Goal: Task Accomplishment & Management: Manage account settings

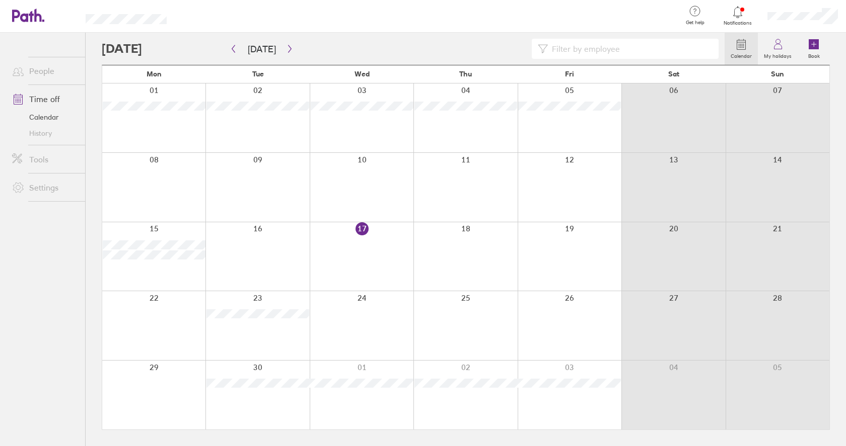
click at [227, 48] on div at bounding box center [413, 49] width 623 height 20
click at [231, 48] on icon "button" at bounding box center [234, 49] width 8 height 8
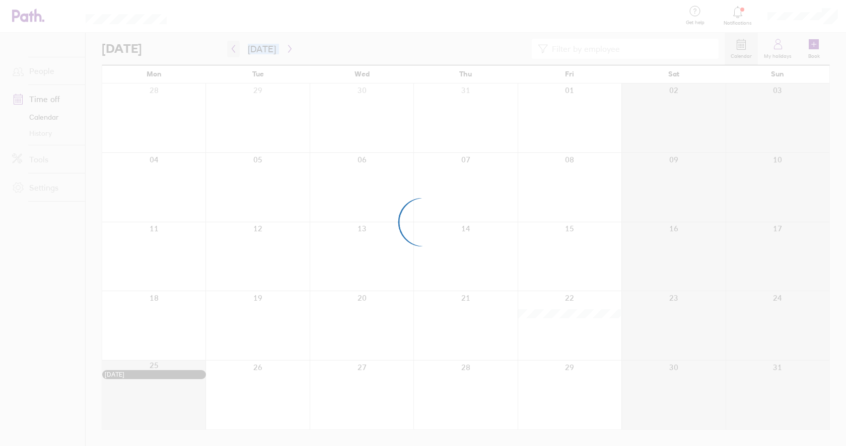
click at [231, 48] on div at bounding box center [423, 223] width 846 height 446
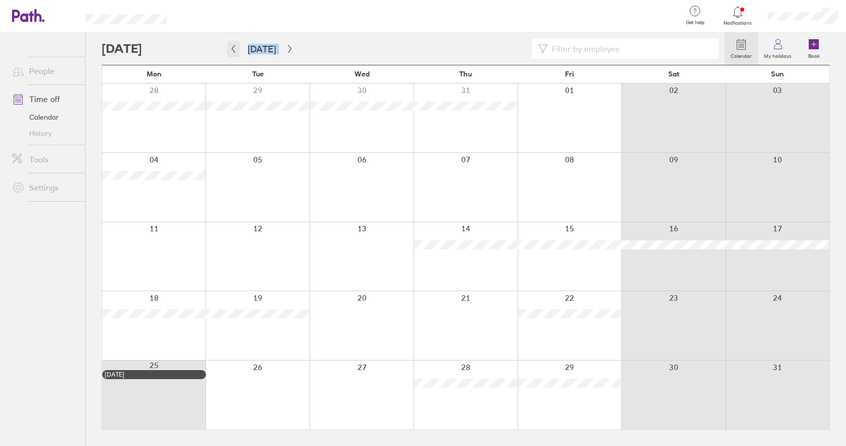
click at [231, 48] on icon "button" at bounding box center [234, 49] width 8 height 8
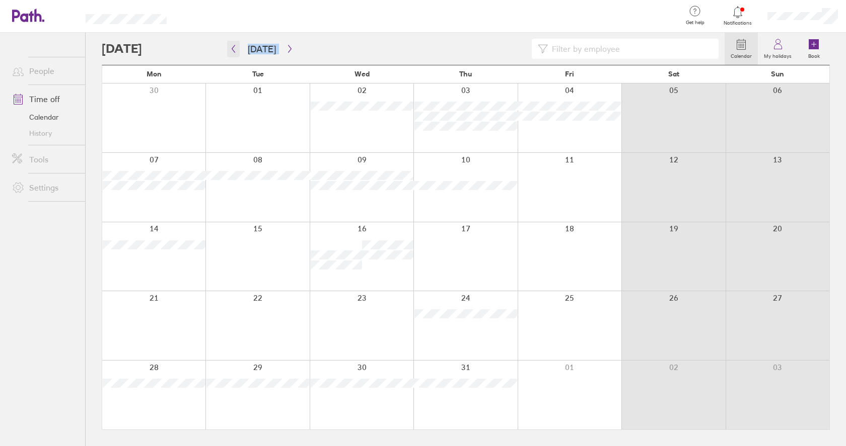
click at [231, 48] on icon "button" at bounding box center [234, 49] width 8 height 8
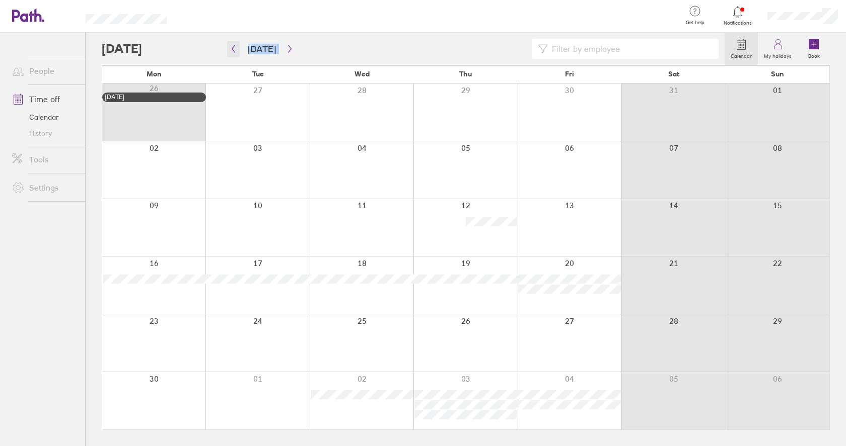
click at [231, 48] on icon "button" at bounding box center [234, 49] width 8 height 8
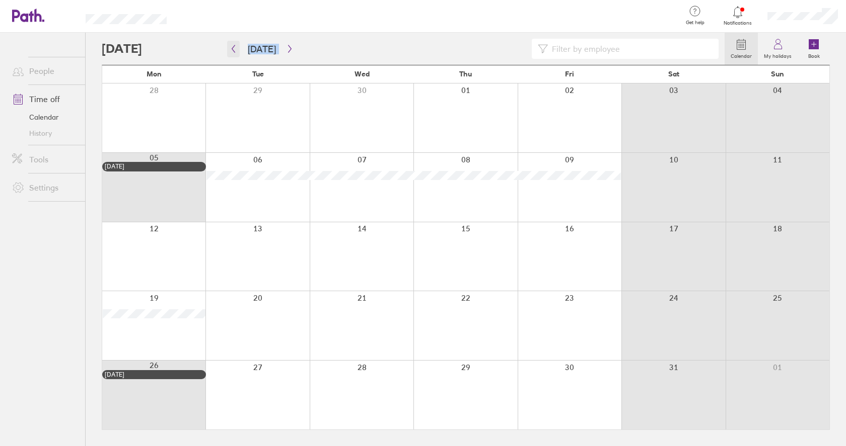
click at [232, 48] on icon "button" at bounding box center [234, 49] width 8 height 8
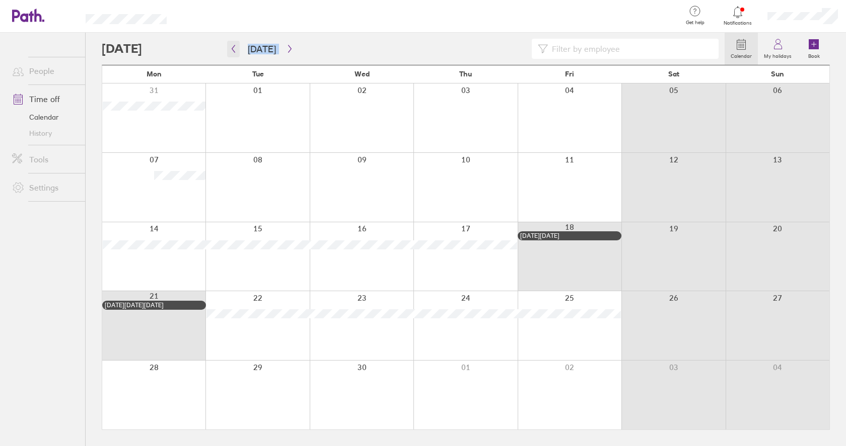
click at [232, 48] on icon "button" at bounding box center [234, 49] width 8 height 8
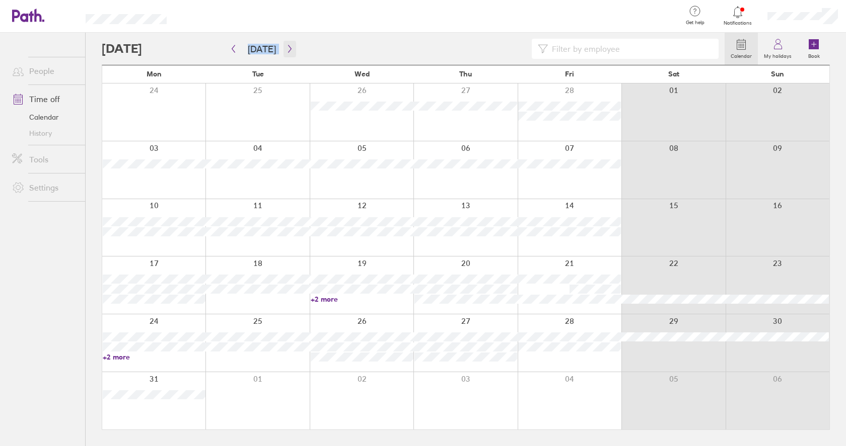
click at [287, 50] on icon "button" at bounding box center [290, 49] width 8 height 8
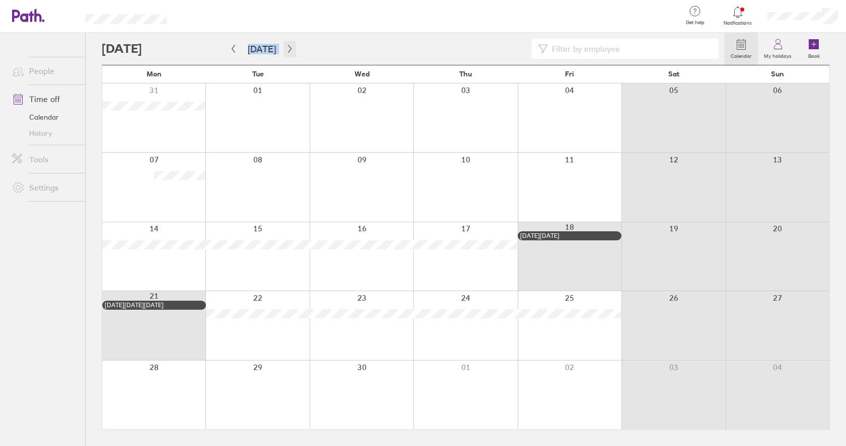
click at [288, 52] on icon "button" at bounding box center [290, 49] width 8 height 8
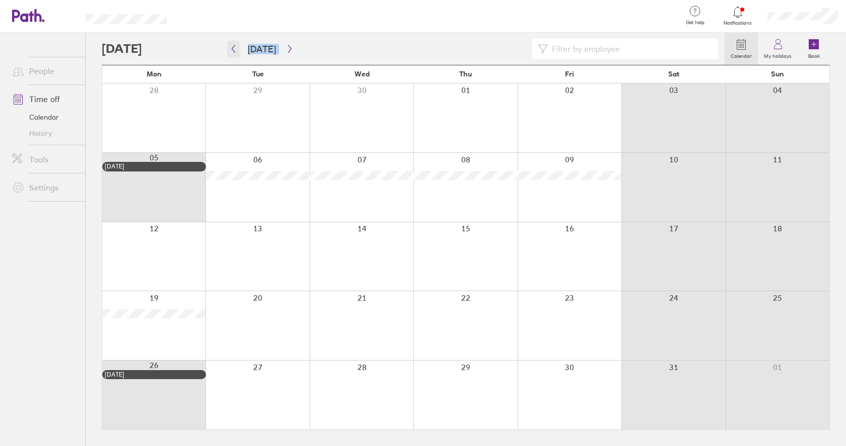
click at [236, 52] on icon "button" at bounding box center [234, 49] width 8 height 8
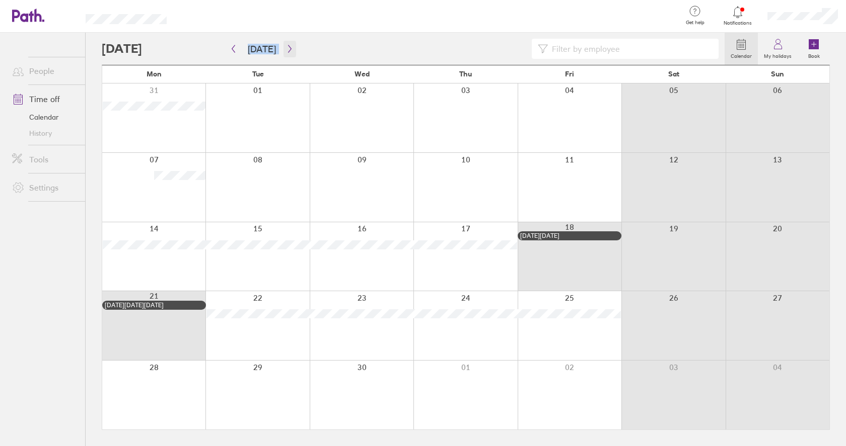
click at [286, 48] on icon "button" at bounding box center [290, 49] width 8 height 8
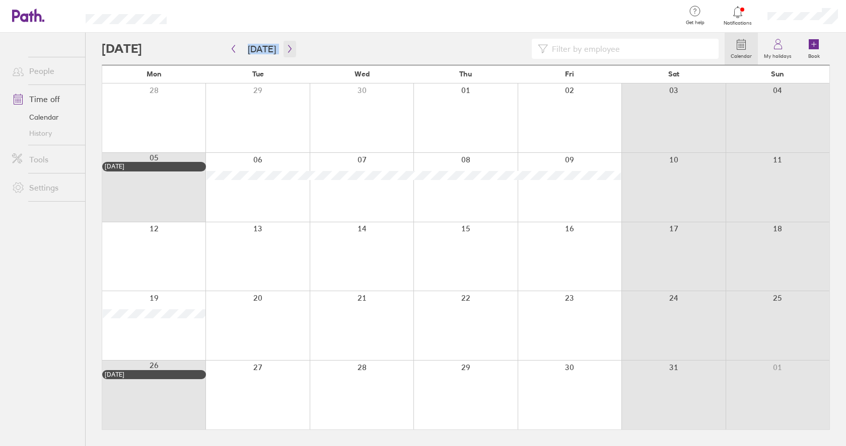
click at [289, 48] on icon "button" at bounding box center [290, 49] width 8 height 8
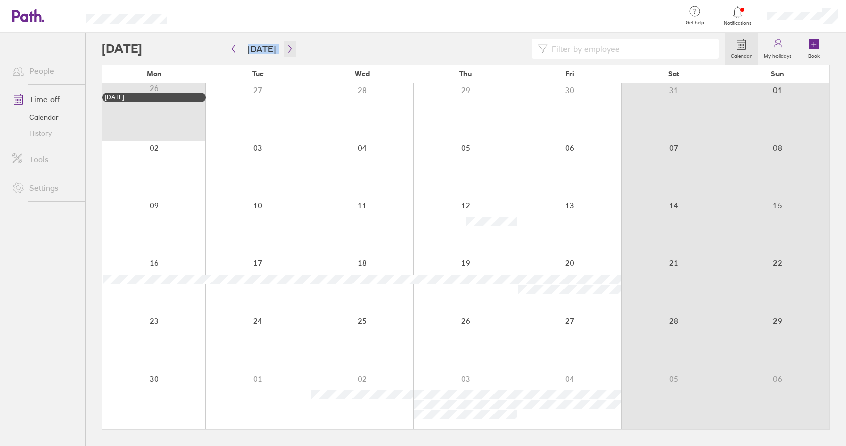
click at [287, 51] on icon "button" at bounding box center [290, 49] width 8 height 8
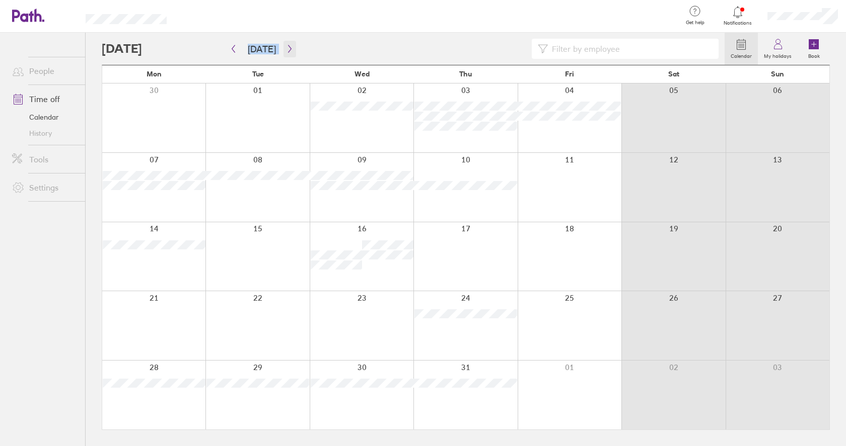
click at [288, 51] on icon "button" at bounding box center [290, 49] width 8 height 8
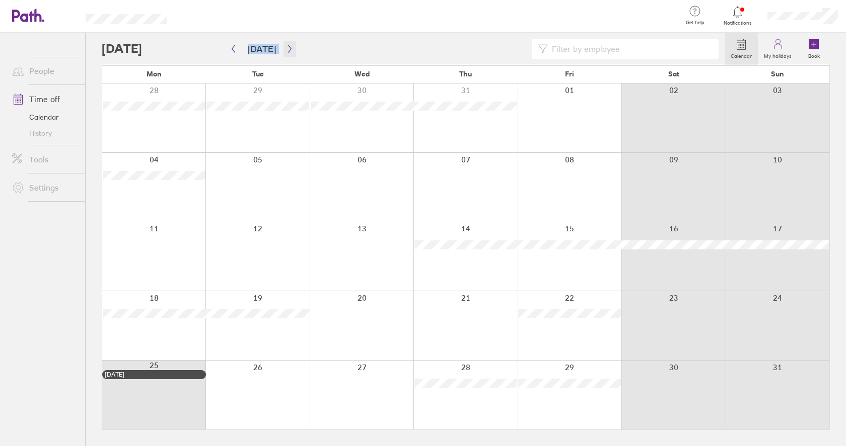
click at [288, 51] on icon "button" at bounding box center [290, 49] width 8 height 8
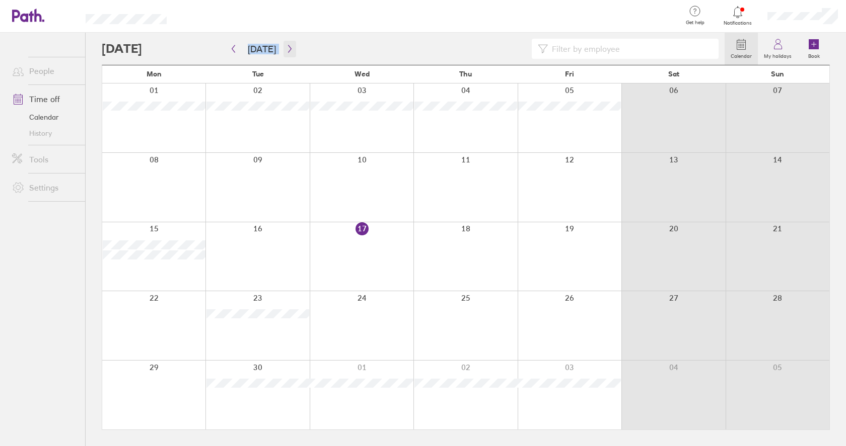
click at [288, 51] on icon "button" at bounding box center [290, 49] width 8 height 8
click at [236, 49] on icon "button" at bounding box center [234, 49] width 8 height 8
click at [290, 50] on button "button" at bounding box center [289, 49] width 13 height 17
click at [237, 49] on button "button" at bounding box center [233, 49] width 13 height 17
click at [237, 50] on button "button" at bounding box center [233, 49] width 13 height 17
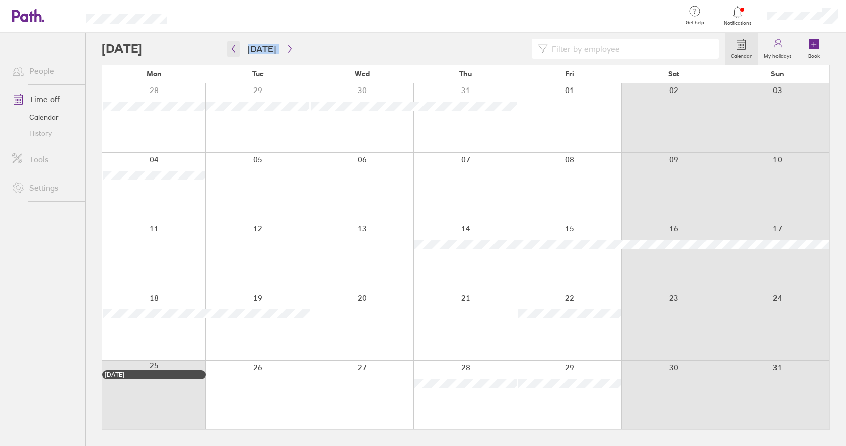
click at [237, 50] on button "button" at bounding box center [233, 49] width 13 height 17
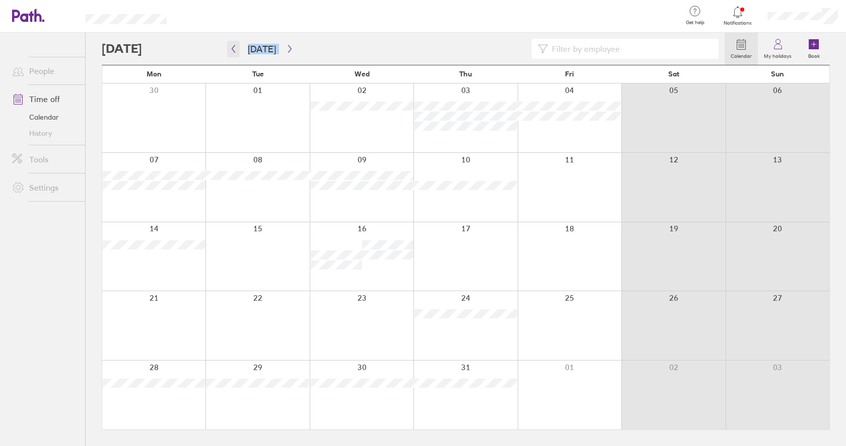
click at [238, 52] on button "button" at bounding box center [233, 49] width 13 height 17
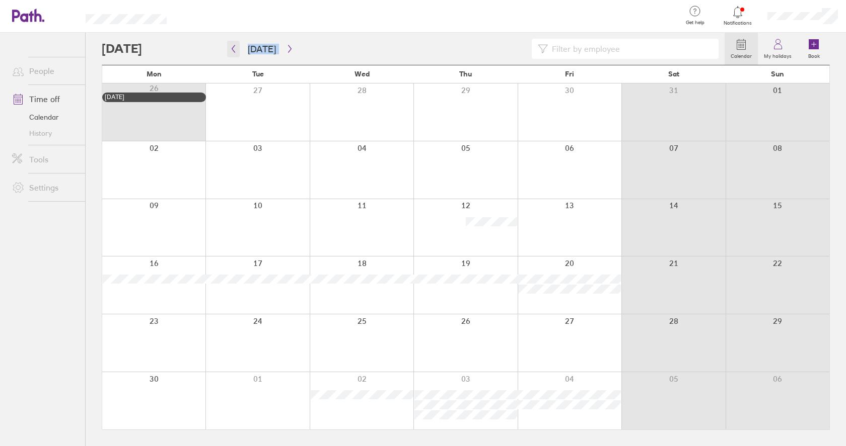
click at [238, 52] on button "button" at bounding box center [233, 49] width 13 height 17
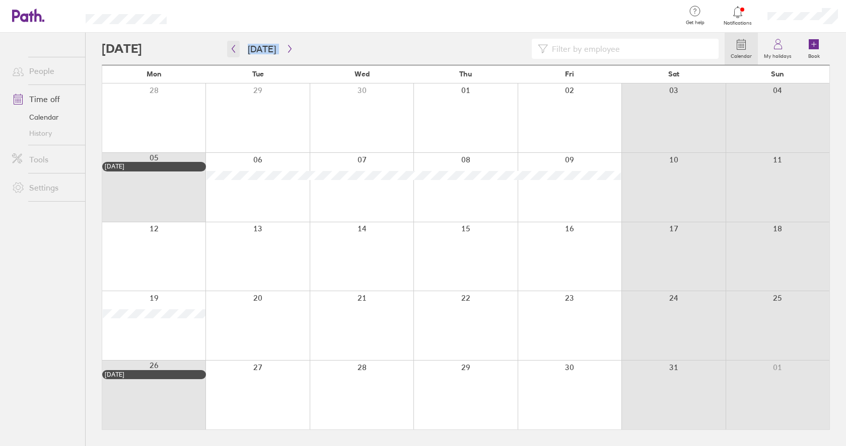
click at [238, 49] on button "button" at bounding box center [233, 49] width 13 height 17
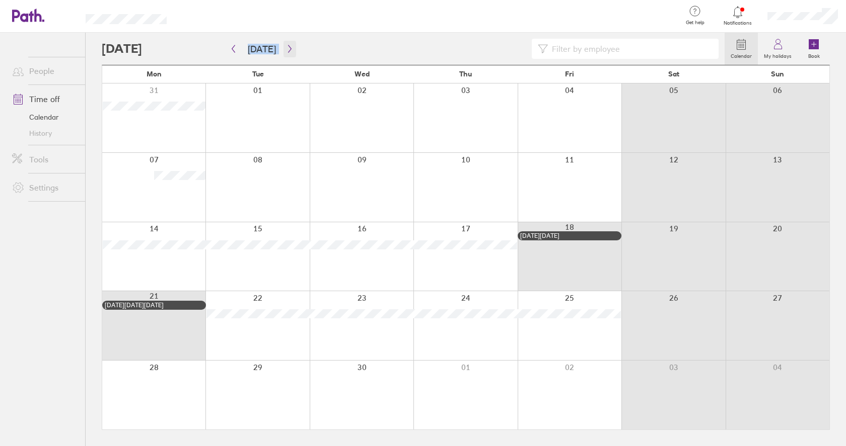
click at [286, 50] on icon "button" at bounding box center [290, 49] width 8 height 8
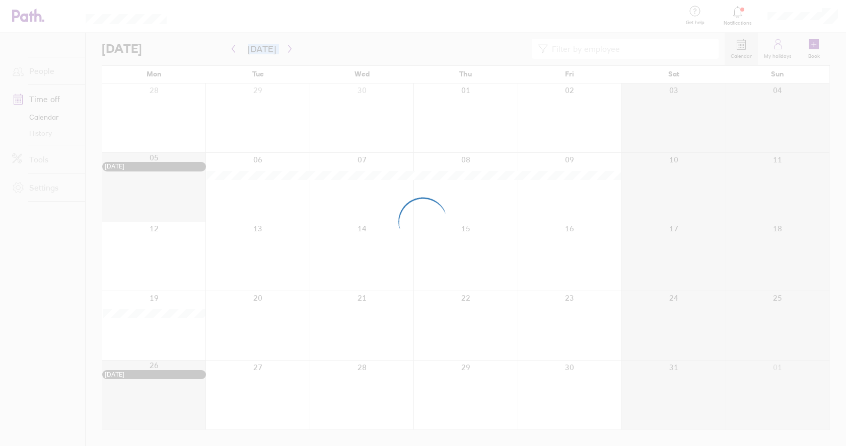
click at [286, 50] on div at bounding box center [423, 223] width 846 height 446
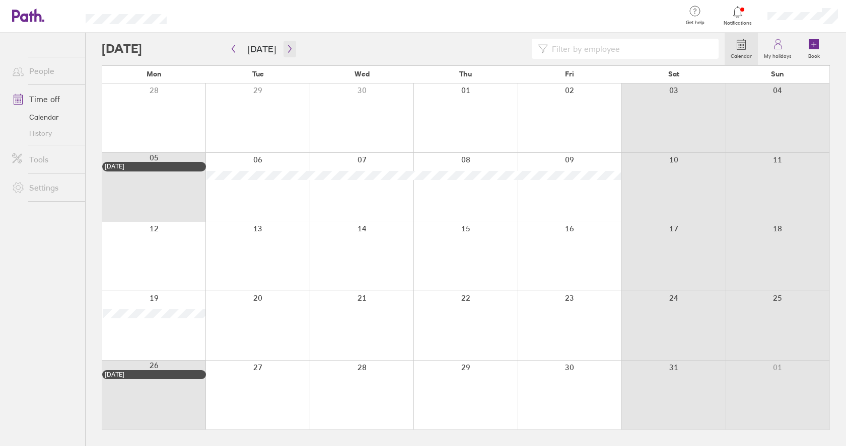
click at [286, 46] on icon "button" at bounding box center [290, 49] width 8 height 8
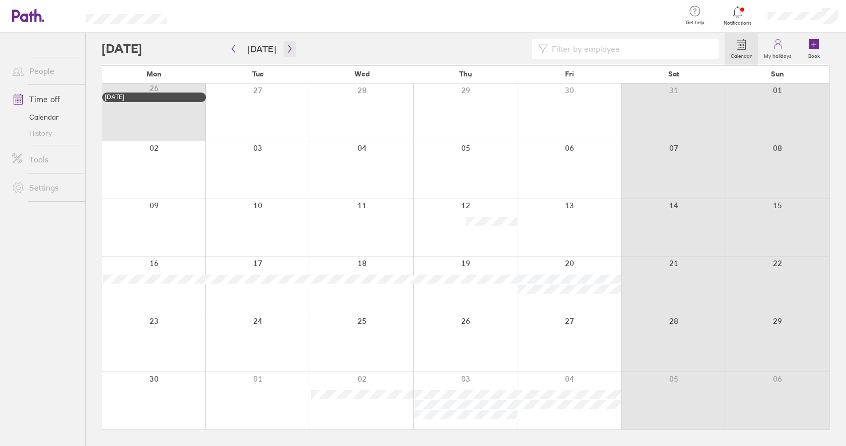
click at [288, 47] on icon "button" at bounding box center [289, 49] width 3 height 8
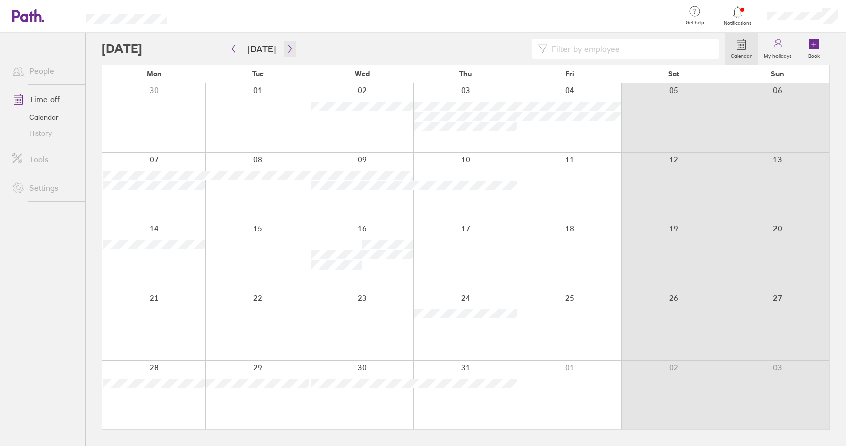
click at [286, 48] on icon "button" at bounding box center [290, 49] width 8 height 8
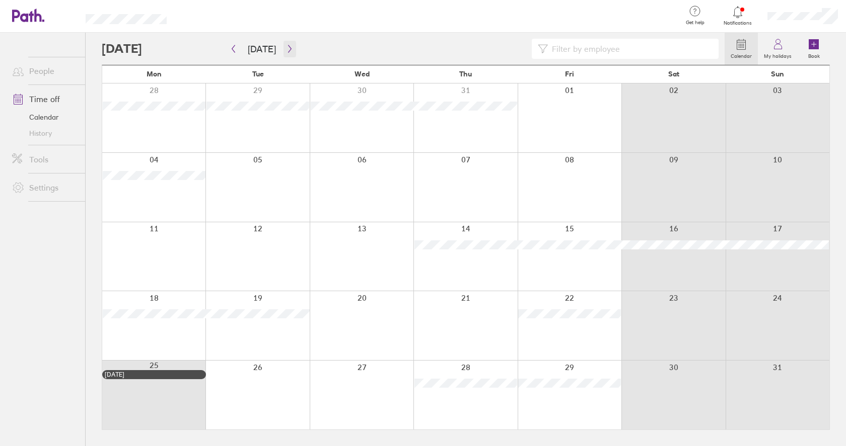
click at [287, 49] on icon "button" at bounding box center [290, 49] width 8 height 8
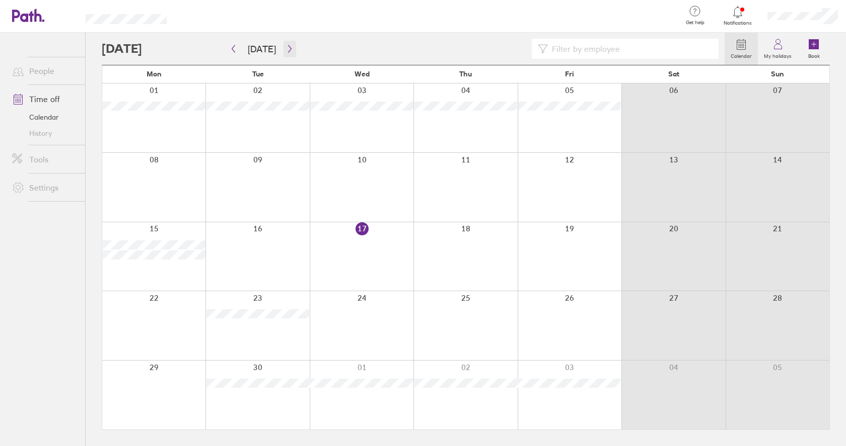
click at [288, 50] on icon "button" at bounding box center [289, 49] width 3 height 8
click at [288, 52] on icon "button" at bounding box center [290, 49] width 8 height 8
click at [288, 53] on button "button" at bounding box center [289, 49] width 13 height 17
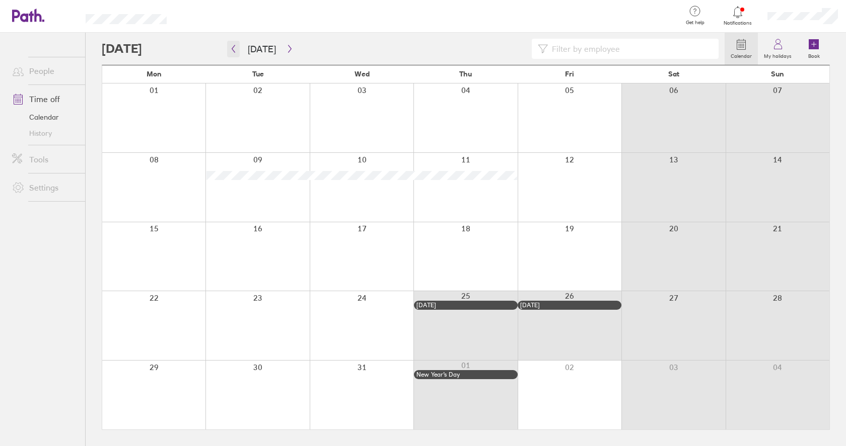
click at [234, 49] on icon "button" at bounding box center [234, 49] width 8 height 8
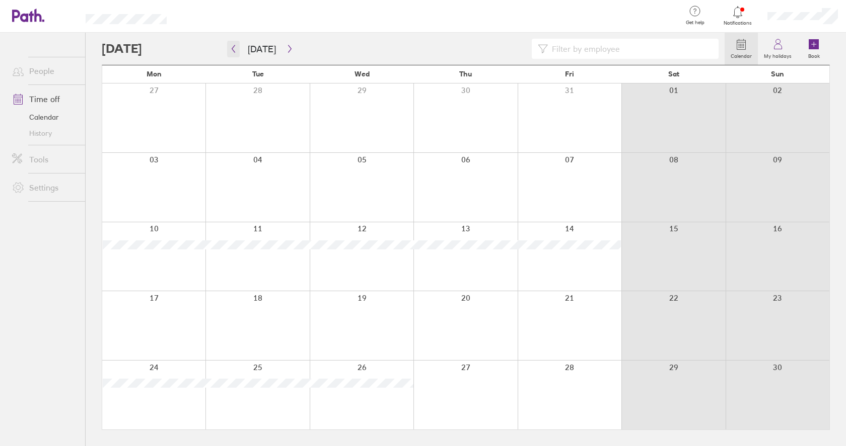
click at [235, 49] on icon "button" at bounding box center [234, 49] width 8 height 8
click at [286, 49] on icon "button" at bounding box center [290, 49] width 8 height 8
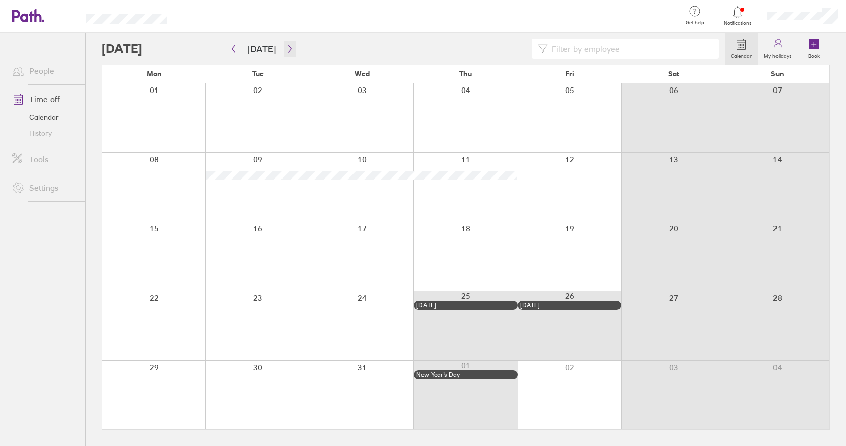
click at [286, 49] on icon "button" at bounding box center [290, 49] width 8 height 8
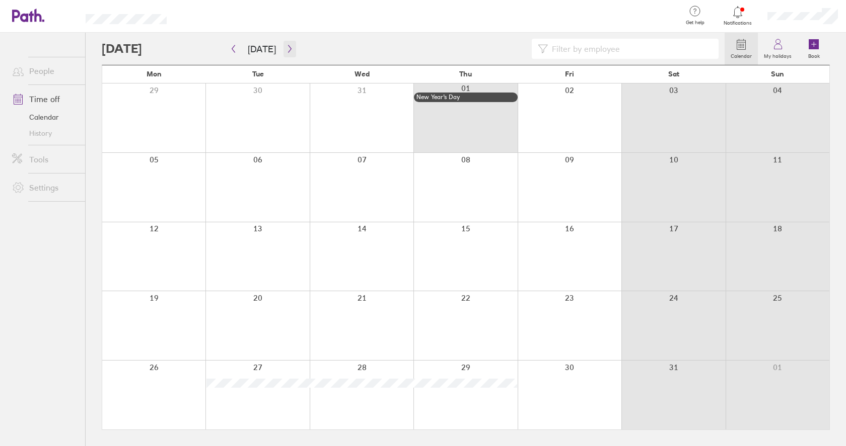
click at [287, 50] on icon "button" at bounding box center [290, 49] width 8 height 8
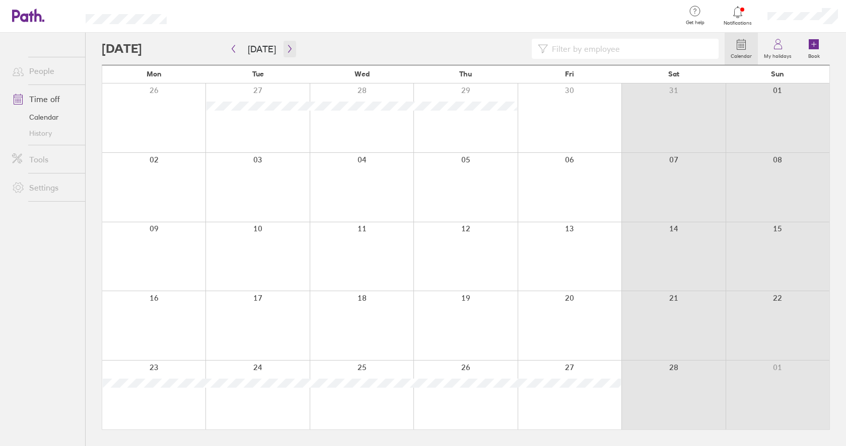
click at [289, 49] on icon "button" at bounding box center [290, 49] width 8 height 8
